Goal: Transaction & Acquisition: Purchase product/service

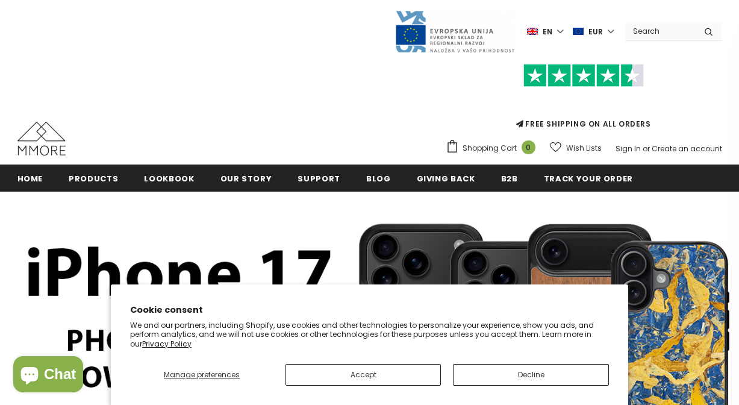
click at [470, 372] on button "Decline" at bounding box center [531, 375] width 156 height 22
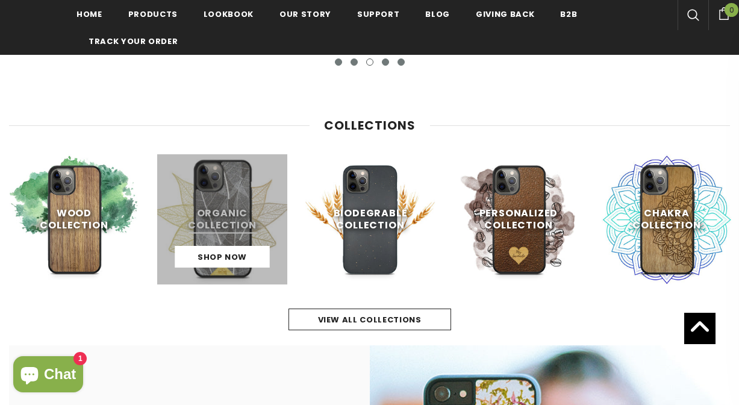
scroll to position [462, 0]
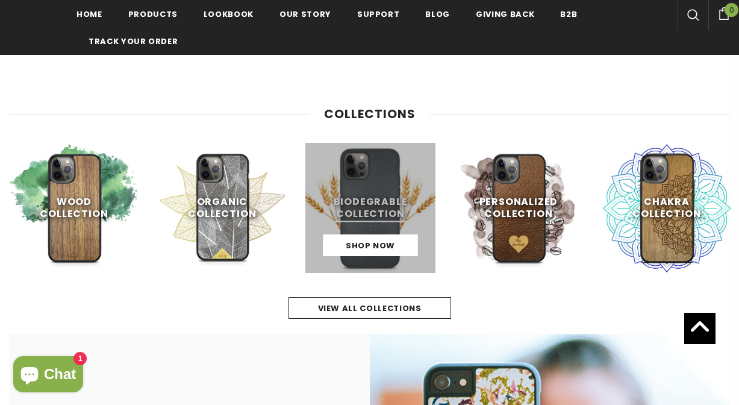
click at [379, 216] on link at bounding box center [370, 208] width 130 height 130
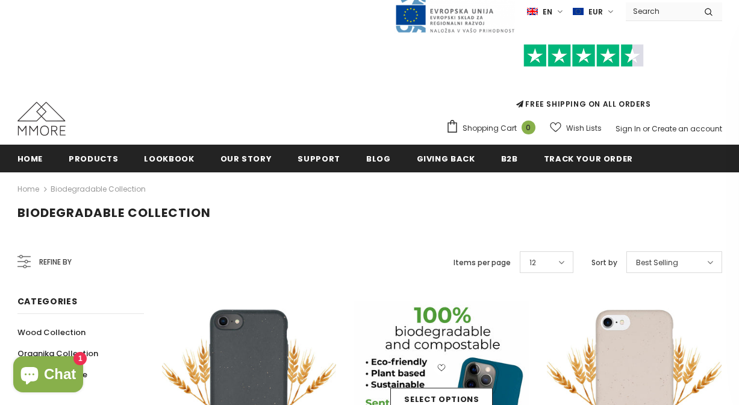
scroll to position [19, 0]
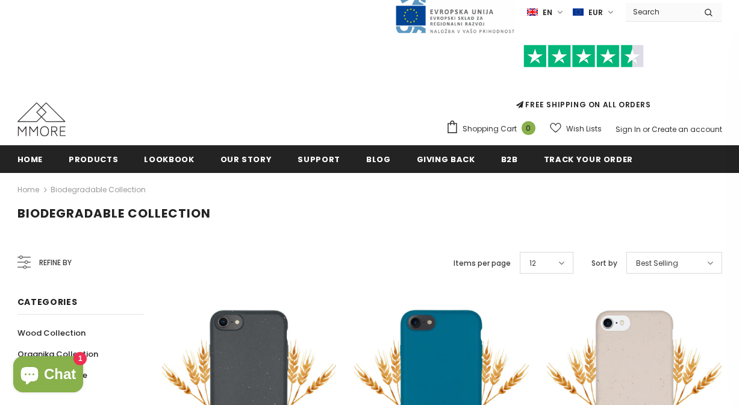
click at [562, 10] on label "en" at bounding box center [546, 12] width 39 height 18
click at [611, 15] on label "EUR" at bounding box center [595, 12] width 44 height 18
click at [588, 72] on span "GBP" at bounding box center [589, 73] width 14 height 9
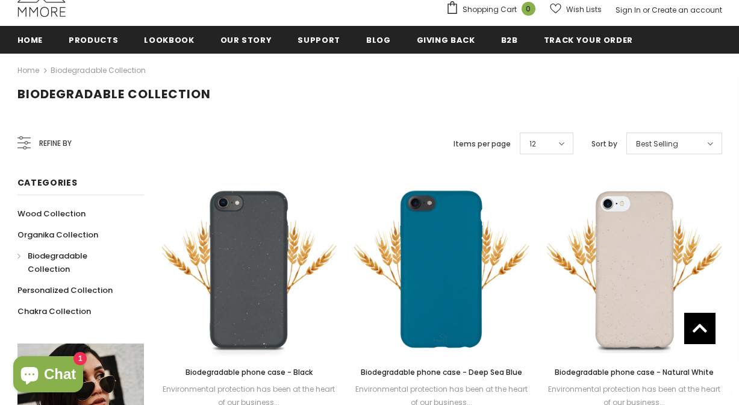
scroll to position [137, 0]
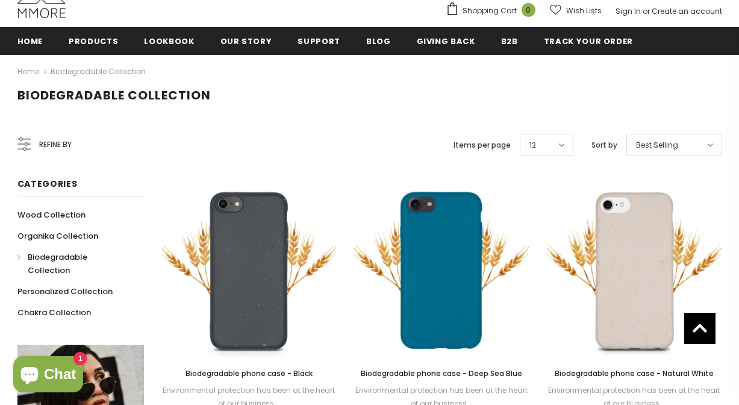
click at [37, 134] on div "Refine by" at bounding box center [44, 144] width 54 height 29
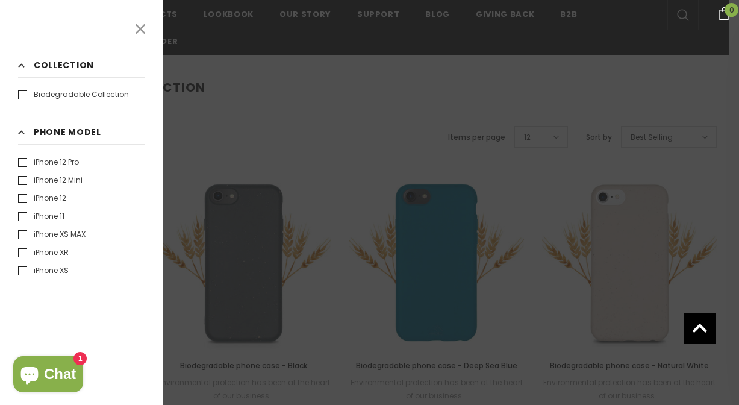
scroll to position [269, 0]
click at [58, 166] on label "iPhone 12 Mini" at bounding box center [50, 164] width 64 height 12
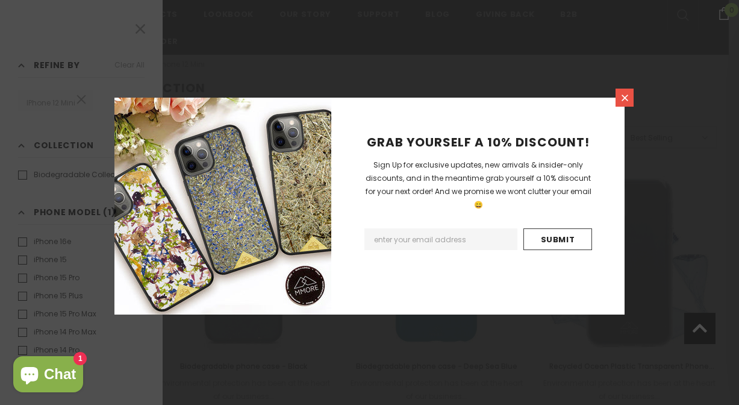
click at [623, 99] on icon at bounding box center [624, 98] width 7 height 7
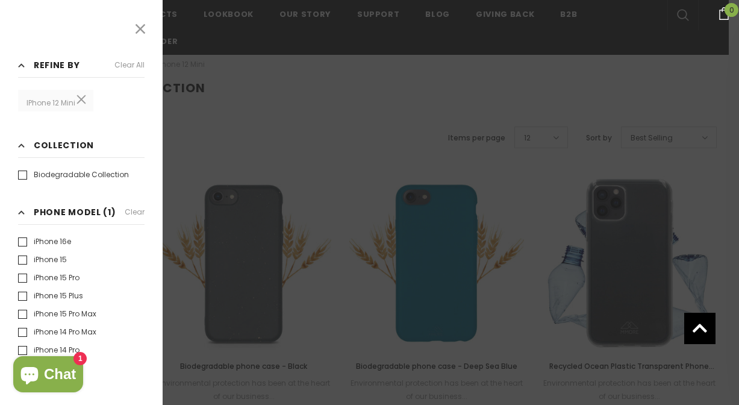
click at [310, 140] on div at bounding box center [369, 202] width 739 height 405
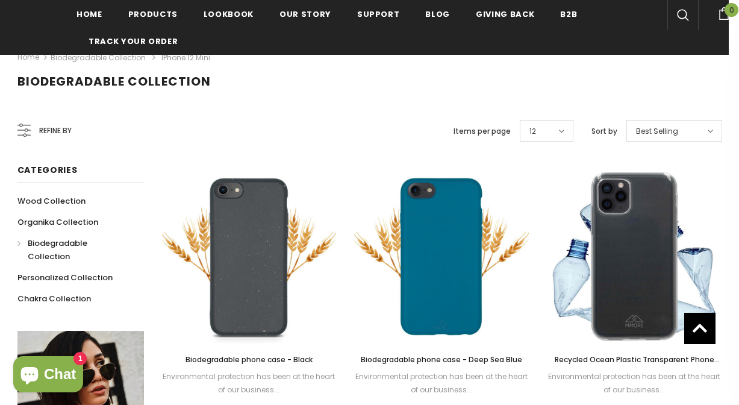
scroll to position [180, 0]
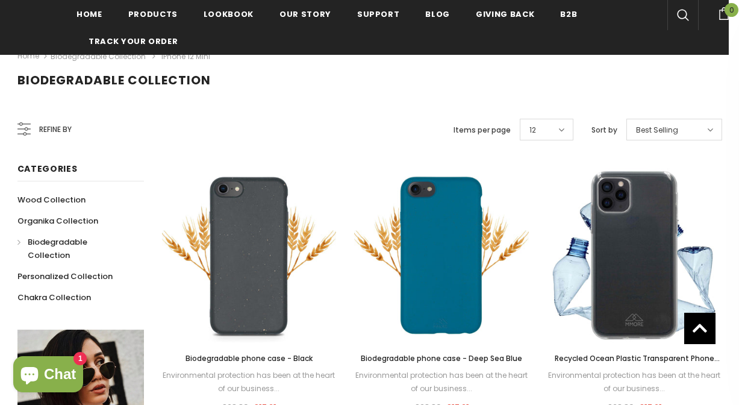
click at [66, 129] on span "Refine by" at bounding box center [55, 129] width 33 height 13
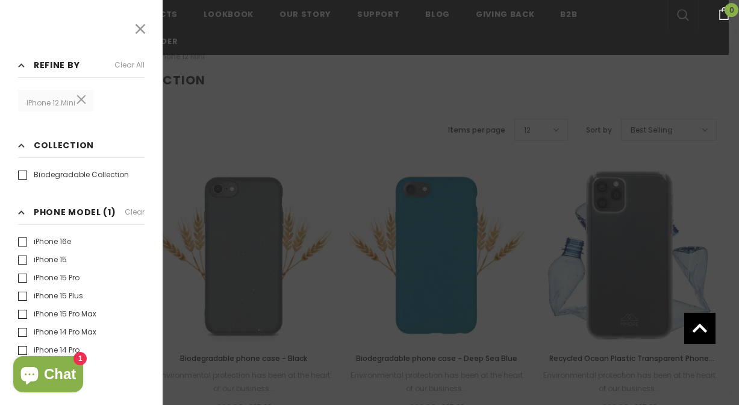
click at [349, 141] on div at bounding box center [369, 202] width 739 height 405
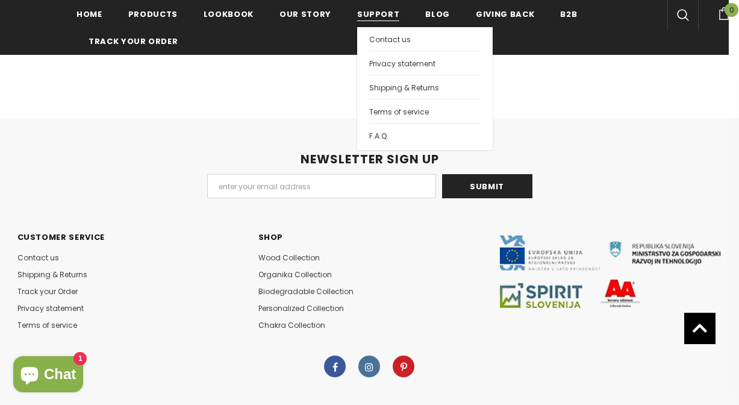
scroll to position [1157, 0]
